Goal: Communication & Community: Answer question/provide support

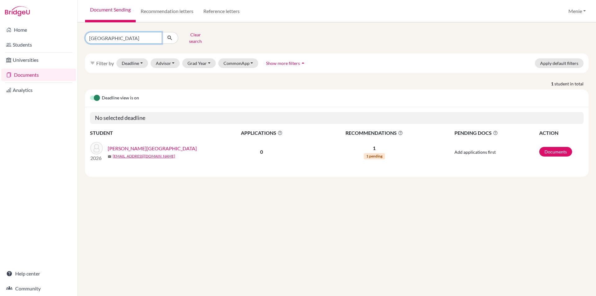
drag, startPoint x: 101, startPoint y: 36, endPoint x: -135, endPoint y: 40, distance: 236.6
click at [0, 40] on html "Home Students Universities Documents Analytics Help center Community Document S…" at bounding box center [298, 148] width 596 height 296
type input "[PERSON_NAME]"
click at [195, 36] on button "Clear search" at bounding box center [195, 38] width 34 height 16
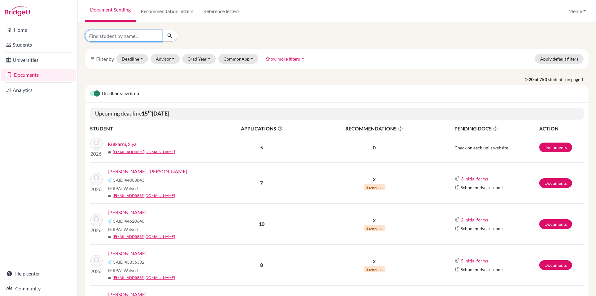
click at [116, 35] on input "Find student by name..." at bounding box center [123, 36] width 77 height 12
type input "zaheer"
click at [174, 34] on button "submit" at bounding box center [170, 36] width 16 height 12
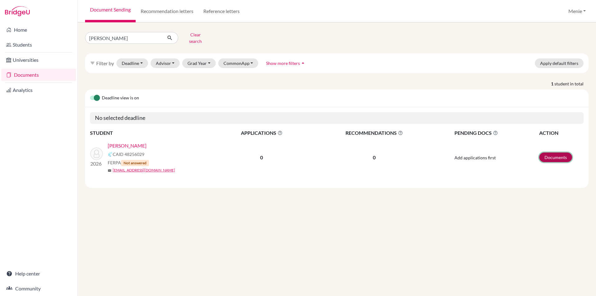
click at [550, 152] on link "Documents" at bounding box center [555, 157] width 33 height 10
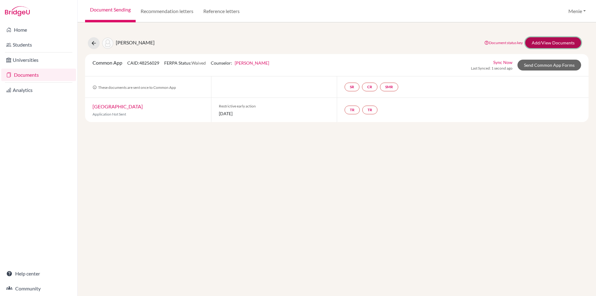
click at [556, 40] on link "Add/View Documents" at bounding box center [553, 42] width 56 height 11
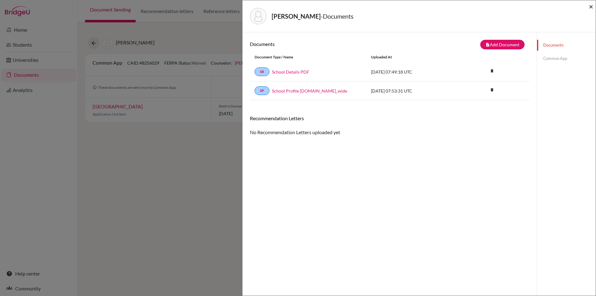
click at [591, 5] on span "×" at bounding box center [591, 6] width 4 height 9
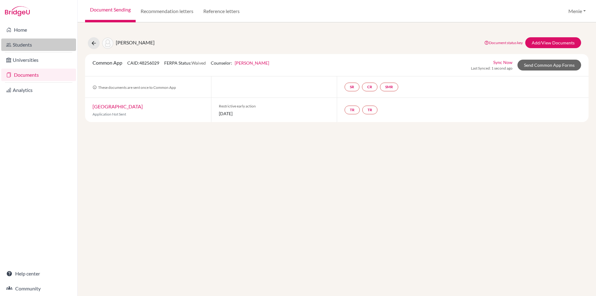
click at [20, 42] on link "Students" at bounding box center [38, 44] width 75 height 12
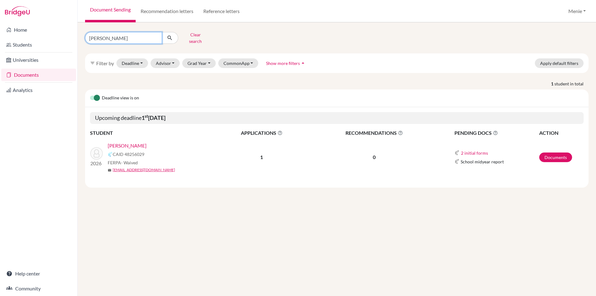
drag, startPoint x: 131, startPoint y: 36, endPoint x: -49, endPoint y: 40, distance: 180.7
click at [0, 40] on html "Home Students Universities Documents Analytics Help center Community Document S…" at bounding box center [298, 148] width 596 height 296
type input "[DATE]"
click at [172, 35] on icon "submit" at bounding box center [170, 38] width 6 height 6
click at [556, 154] on link "Documents" at bounding box center [555, 157] width 33 height 10
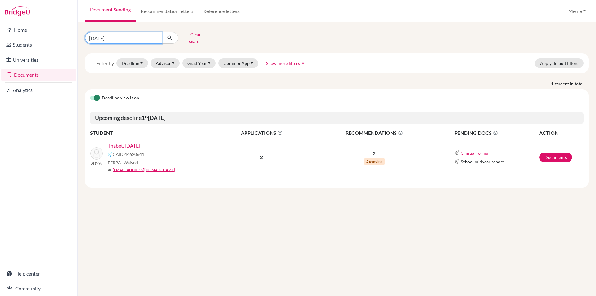
drag, startPoint x: 93, startPoint y: 35, endPoint x: 4, endPoint y: 37, distance: 88.8
click at [23, 37] on div "Home Students Universities Documents Analytics Help center Community Document S…" at bounding box center [298, 148] width 596 height 296
type input "Luka"
click at [172, 38] on icon "submit" at bounding box center [170, 38] width 6 height 6
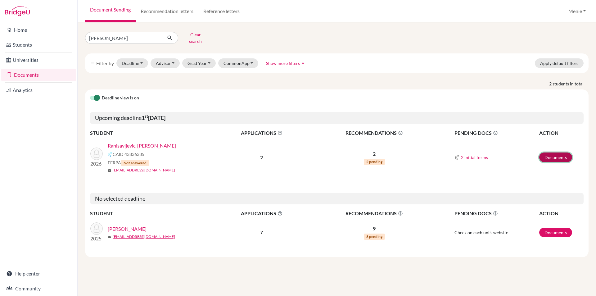
click at [549, 152] on link "Documents" at bounding box center [555, 157] width 33 height 10
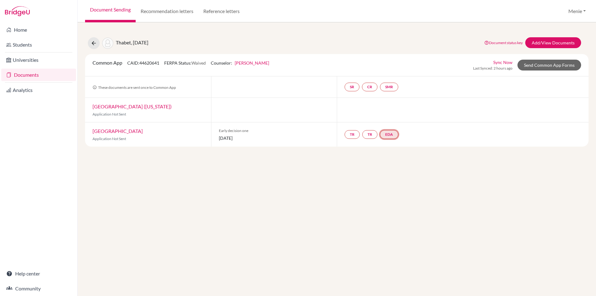
click at [391, 134] on link "EDA" at bounding box center [389, 134] width 18 height 9
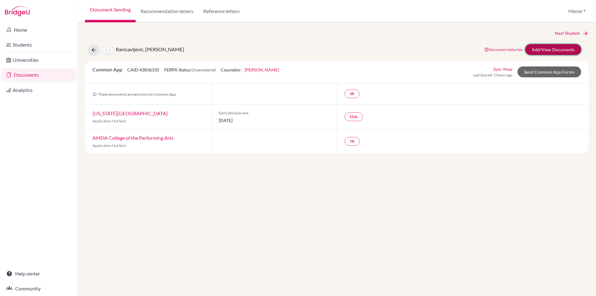
click at [539, 50] on link "Add/View Documents" at bounding box center [553, 49] width 56 height 11
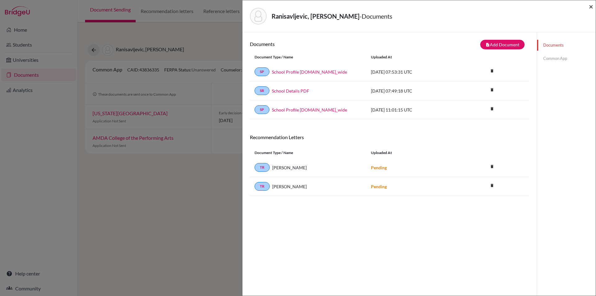
click at [591, 7] on span "×" at bounding box center [591, 6] width 4 height 9
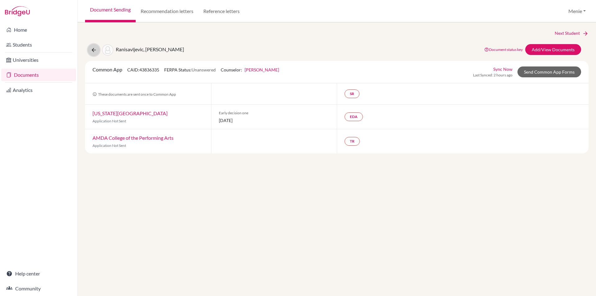
click at [90, 49] on button at bounding box center [94, 50] width 12 height 12
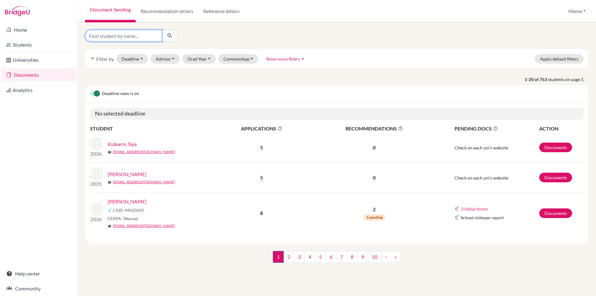
click at [124, 36] on input "Find student by name..." at bounding box center [123, 36] width 77 height 12
type input "Arjun"
click at [171, 37] on icon "submit" at bounding box center [170, 36] width 6 height 6
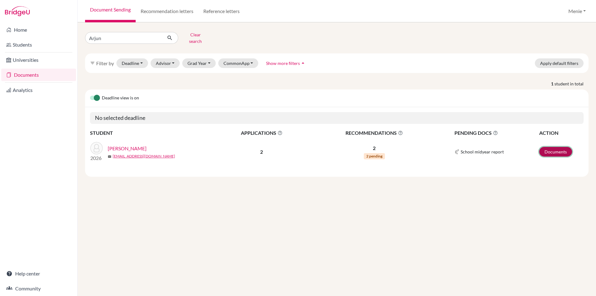
click at [551, 147] on link "Documents" at bounding box center [555, 152] width 33 height 10
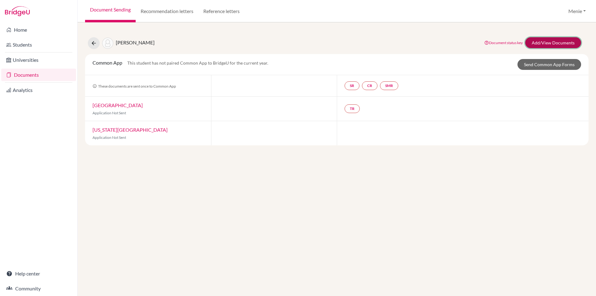
click at [534, 42] on link "Add/View Documents" at bounding box center [553, 42] width 56 height 11
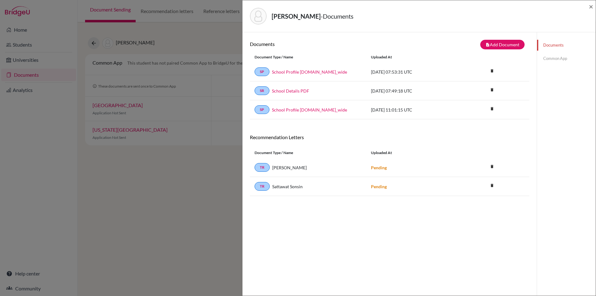
click at [188, 241] on div "[PERSON_NAME] - Documents × Documents note_add Add Document Document type Chang…" at bounding box center [298, 148] width 596 height 296
click at [593, 6] on span "×" at bounding box center [591, 6] width 4 height 9
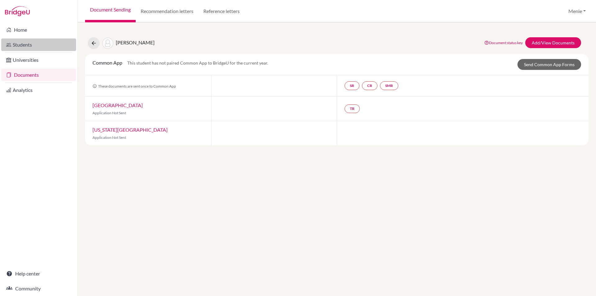
click at [19, 43] on link "Students" at bounding box center [38, 44] width 75 height 12
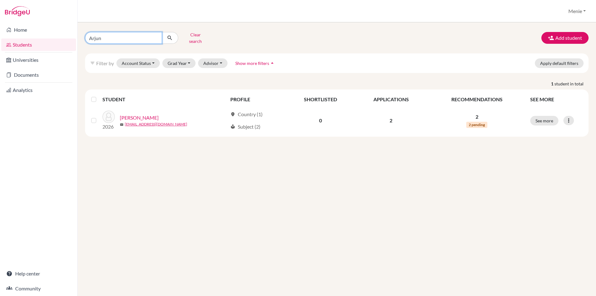
drag, startPoint x: 113, startPoint y: 40, endPoint x: 55, endPoint y: 40, distance: 57.4
click at [57, 39] on div "Home Students Universities Documents Analytics Help center Community Students o…" at bounding box center [298, 148] width 596 height 296
click at [26, 75] on link "Documents" at bounding box center [38, 75] width 75 height 12
click at [28, 76] on link "Documents" at bounding box center [38, 75] width 75 height 12
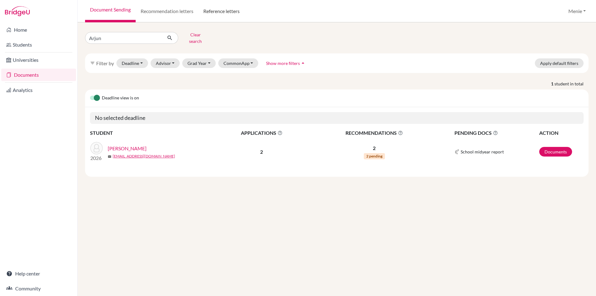
click at [223, 11] on link "Reference letters" at bounding box center [221, 11] width 46 height 22
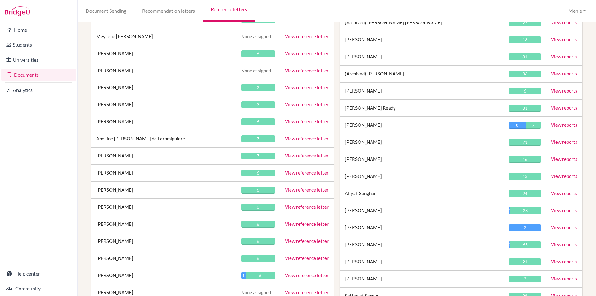
scroll to position [12560, 0]
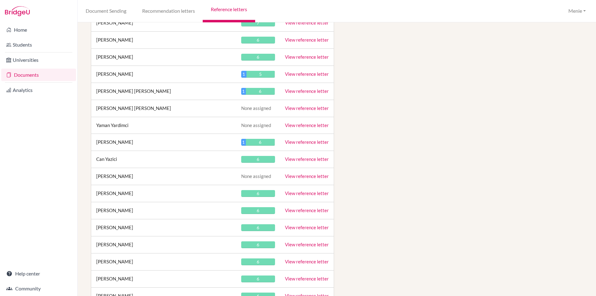
click at [295, 159] on link "View reference letter" at bounding box center [307, 159] width 44 height 6
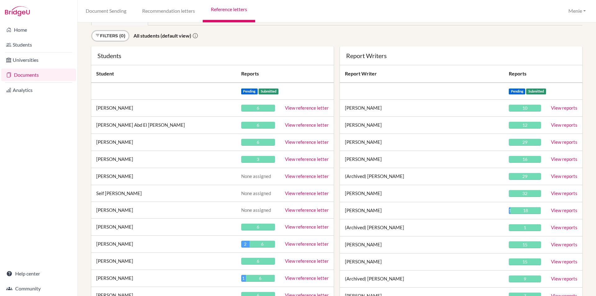
click at [298, 157] on link "View reference letter" at bounding box center [307, 159] width 44 height 6
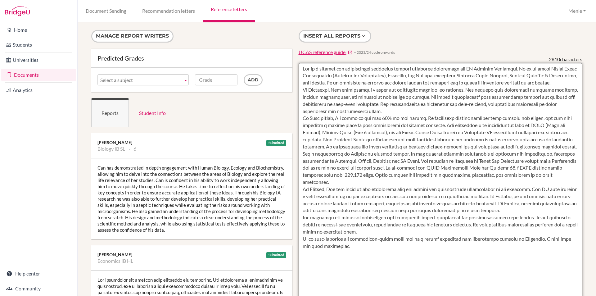
drag, startPoint x: 301, startPoint y: 68, endPoint x: 381, endPoint y: 265, distance: 212.4
click at [381, 265] on textarea at bounding box center [441, 242] width 284 height 359
click at [361, 102] on textarea at bounding box center [441, 242] width 284 height 359
click at [327, 90] on textarea at bounding box center [441, 242] width 284 height 359
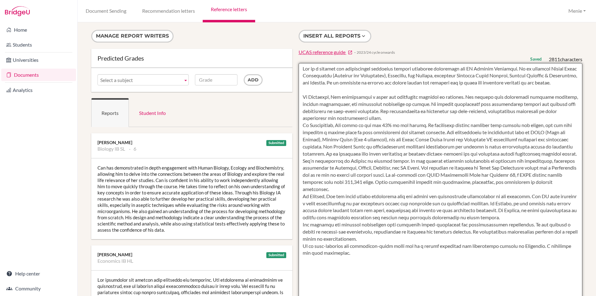
click at [334, 170] on textarea at bounding box center [441, 242] width 284 height 359
type textarea "Can is a capable and academically ambitious student currently completing the IB…"
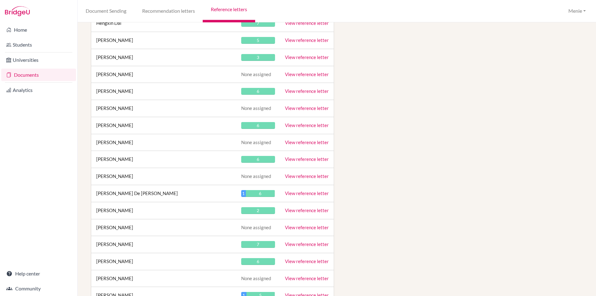
scroll to position [5530, 0]
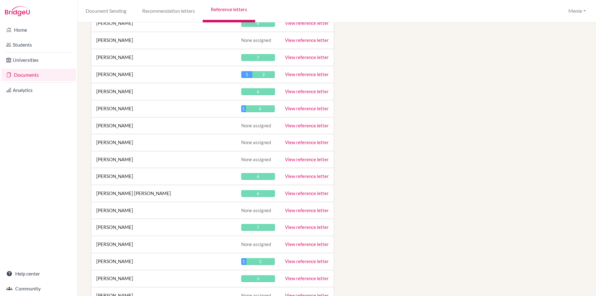
click at [309, 178] on link "View reference letter" at bounding box center [307, 176] width 44 height 6
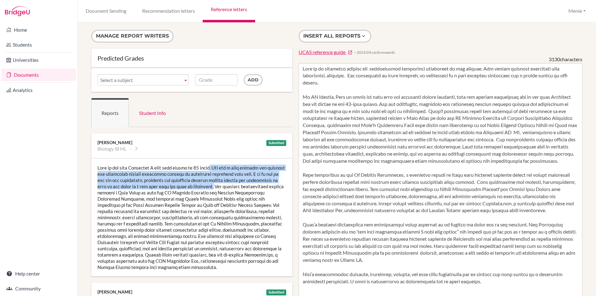
drag, startPoint x: 209, startPoint y: 165, endPoint x: 216, endPoint y: 187, distance: 23.2
click at [216, 187] on div at bounding box center [191, 217] width 201 height 118
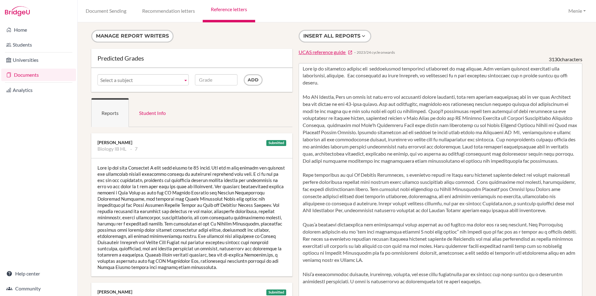
click at [29, 215] on div "Home Students Universities Documents Analytics Help center Community" at bounding box center [38, 158] width 77 height 273
